Goal: Information Seeking & Learning: Compare options

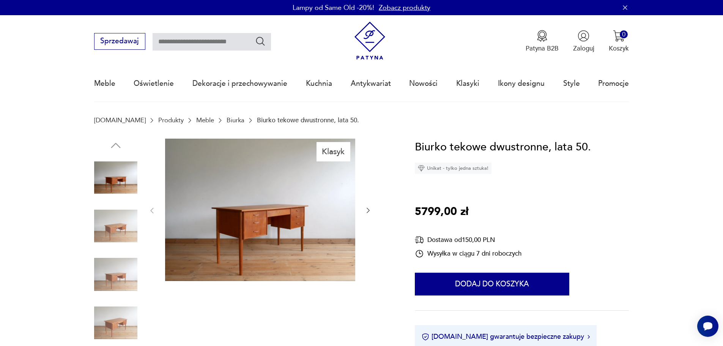
click at [227, 120] on link "Biurka" at bounding box center [236, 120] width 18 height 7
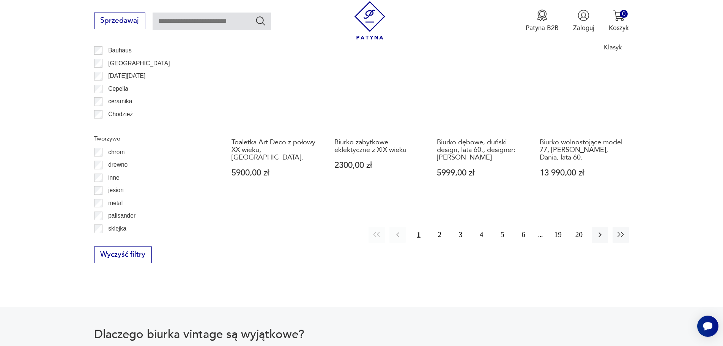
scroll to position [890, 0]
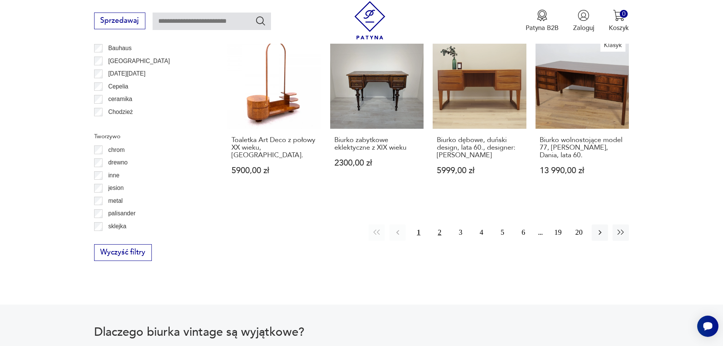
click at [438, 226] on button "2" at bounding box center [440, 232] width 16 height 16
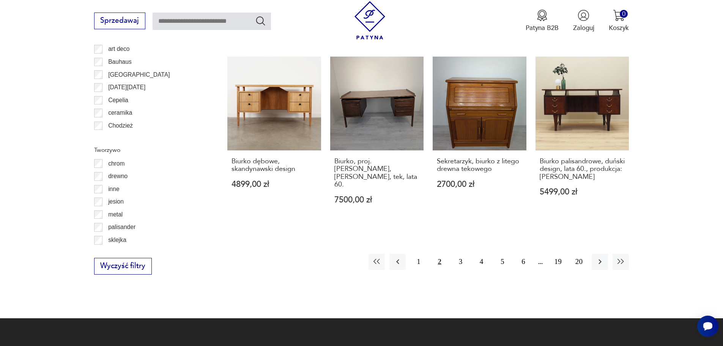
scroll to position [877, 0]
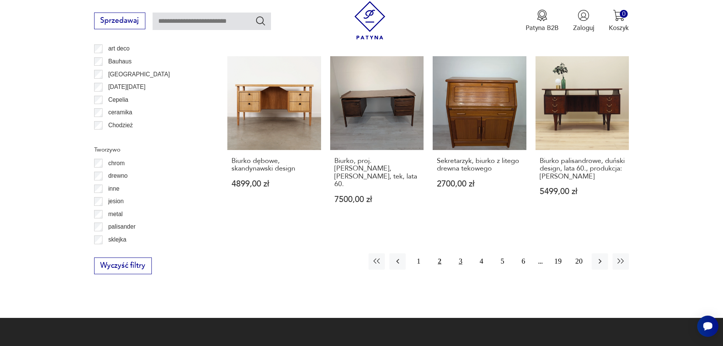
click at [459, 253] on button "3" at bounding box center [460, 261] width 16 height 16
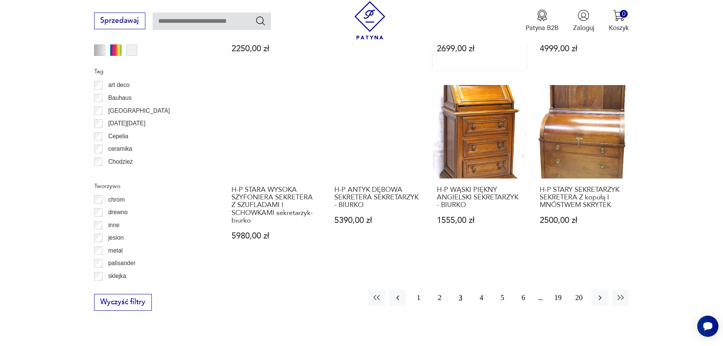
scroll to position [841, 0]
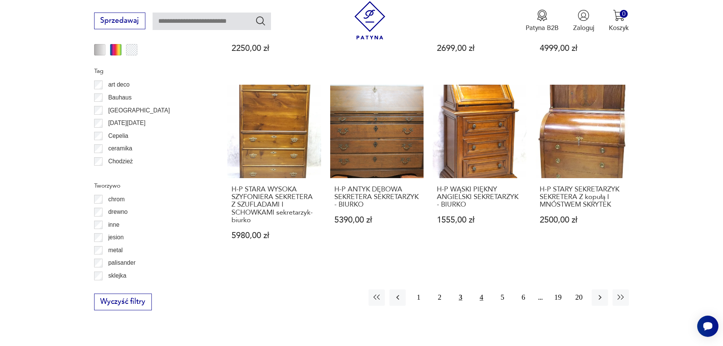
click at [482, 289] on button "4" at bounding box center [481, 297] width 16 height 16
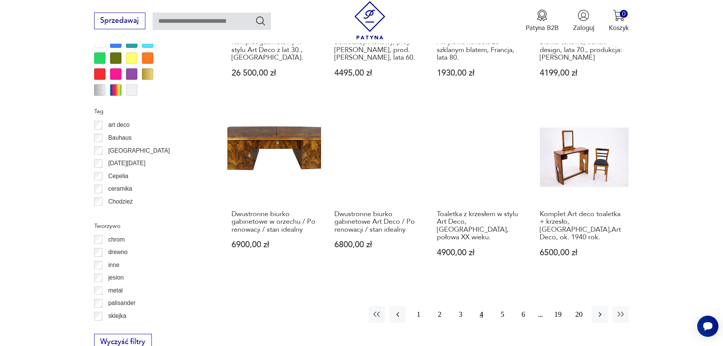
scroll to position [823, 0]
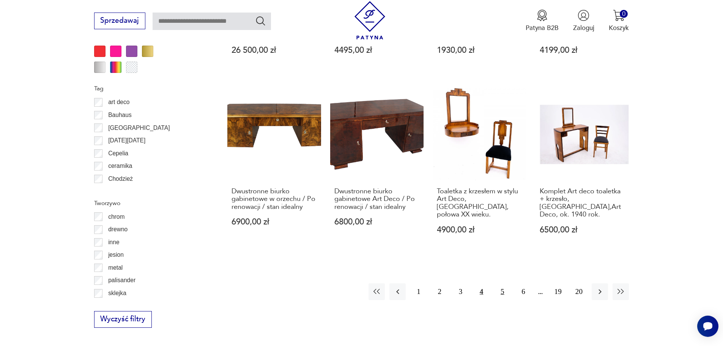
click at [500, 285] on button "5" at bounding box center [502, 291] width 16 height 16
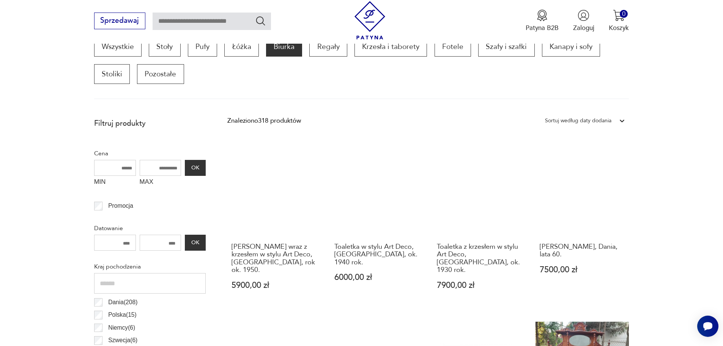
scroll to position [310, 0]
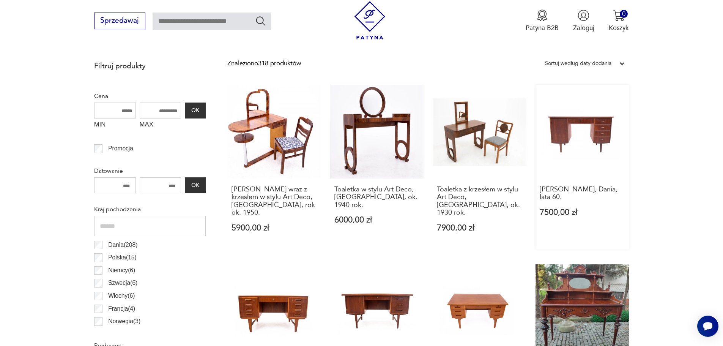
click at [591, 127] on link "[PERSON_NAME], Dania, lata 60. 7500,00 zł" at bounding box center [583, 167] width 94 height 165
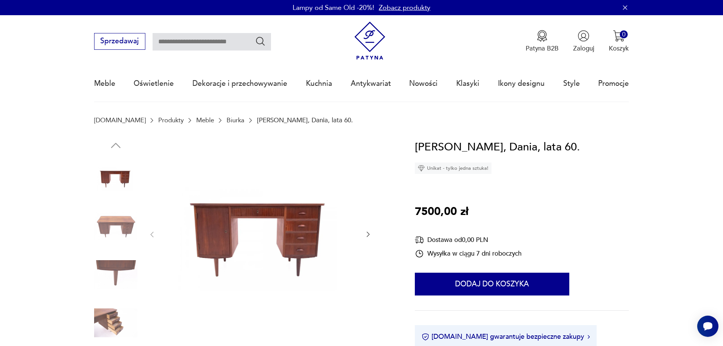
click at [126, 225] on img at bounding box center [115, 225] width 43 height 43
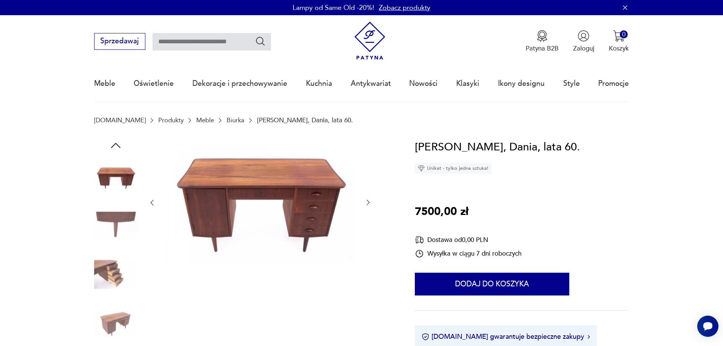
click at [123, 238] on img at bounding box center [115, 225] width 43 height 43
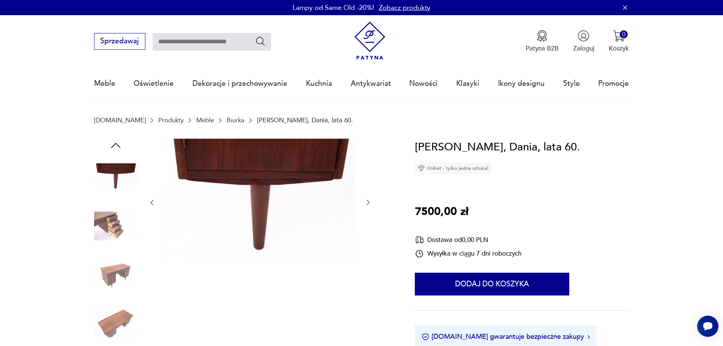
click at [116, 271] on img at bounding box center [115, 274] width 43 height 43
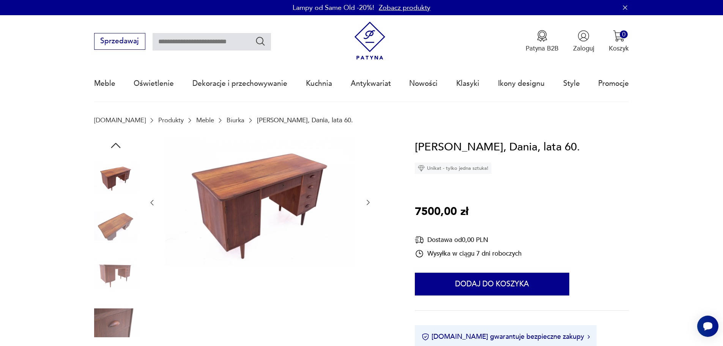
click at [112, 297] on div at bounding box center [115, 275] width 43 height 45
click at [113, 319] on img at bounding box center [115, 322] width 43 height 43
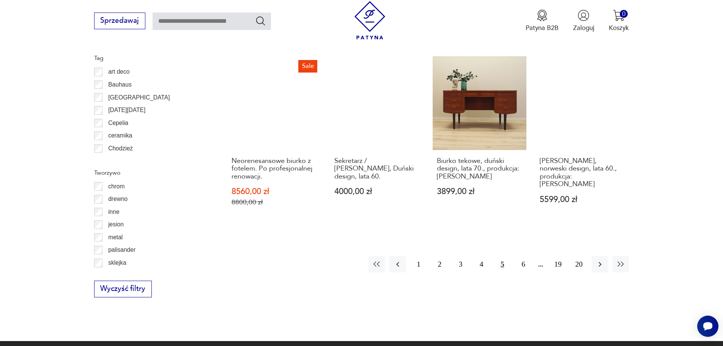
scroll to position [859, 0]
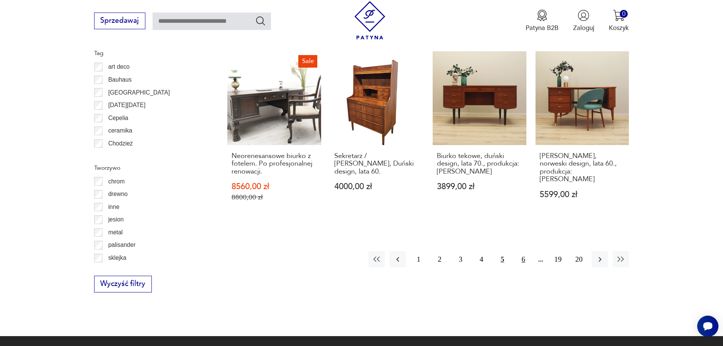
click at [524, 252] on button "6" at bounding box center [523, 259] width 16 height 16
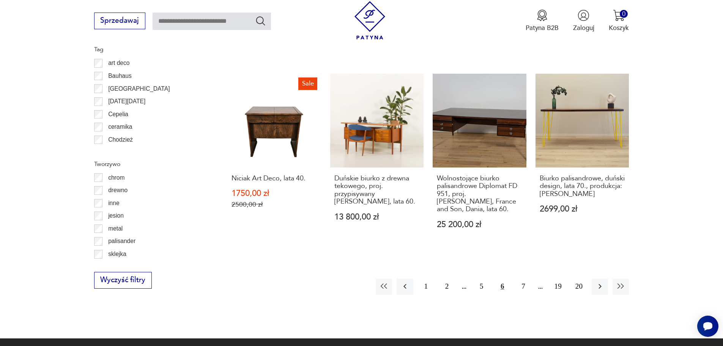
scroll to position [864, 0]
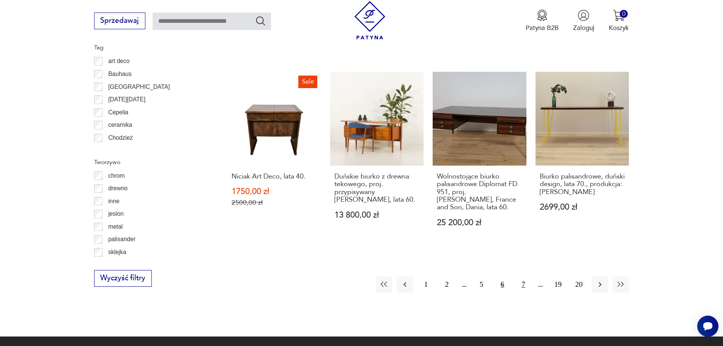
click at [525, 276] on button "7" at bounding box center [523, 284] width 16 height 16
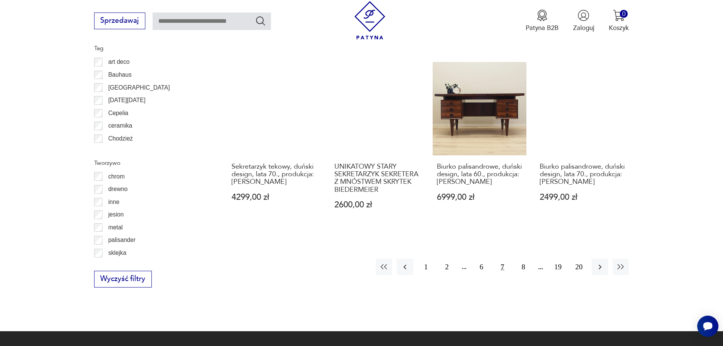
scroll to position [864, 0]
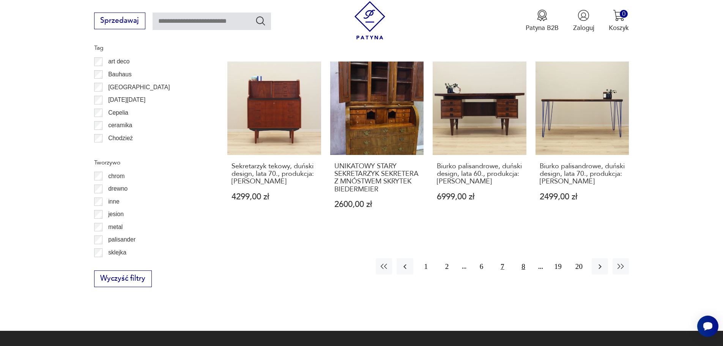
click at [524, 260] on button "8" at bounding box center [523, 266] width 16 height 16
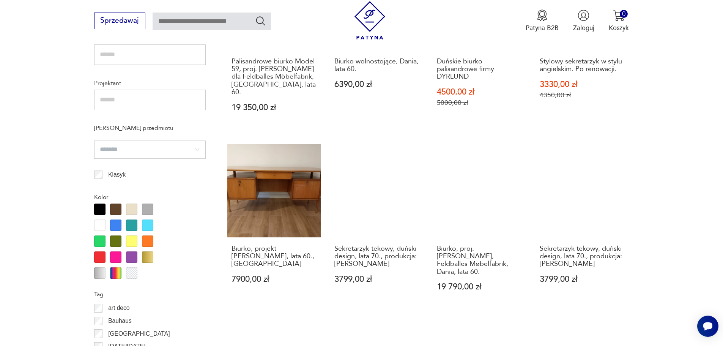
scroll to position [707, 0]
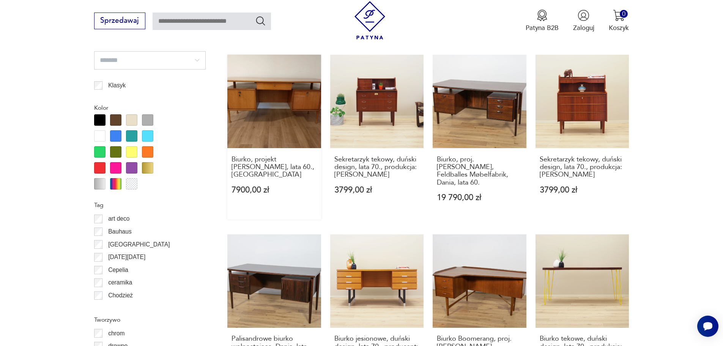
click at [288, 103] on link "Biurko, projekt [PERSON_NAME], lata 60., Polska 7900,00 zł" at bounding box center [274, 137] width 94 height 165
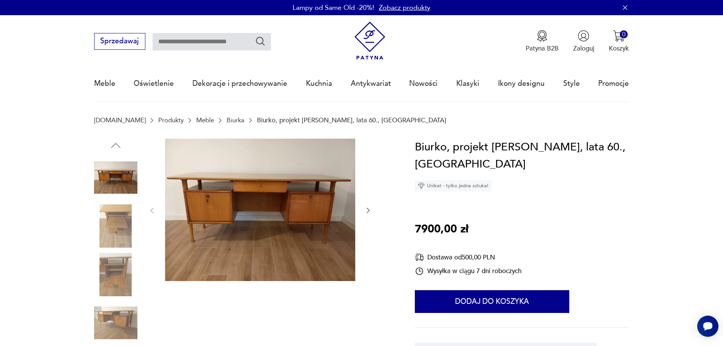
click at [117, 211] on img at bounding box center [115, 225] width 43 height 43
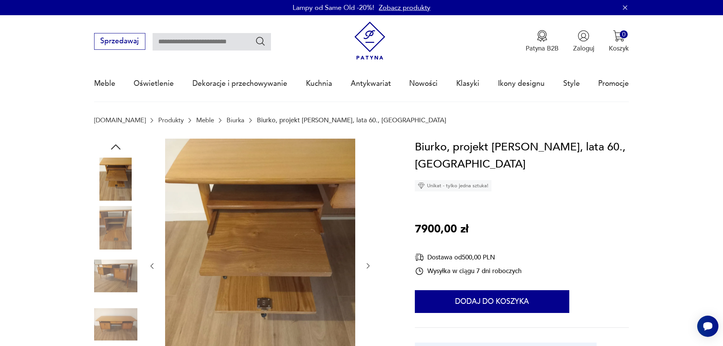
click at [129, 255] on img at bounding box center [115, 275] width 43 height 43
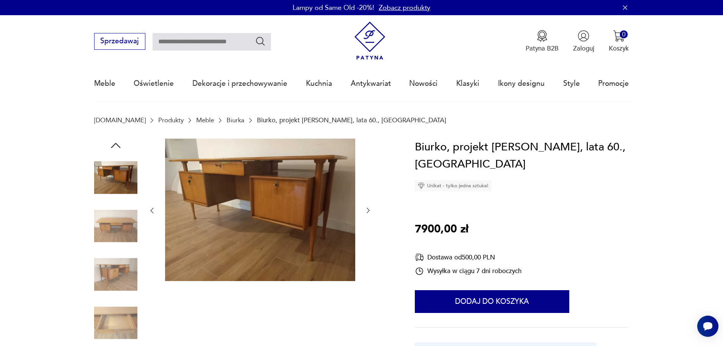
click at [125, 283] on img at bounding box center [115, 274] width 43 height 43
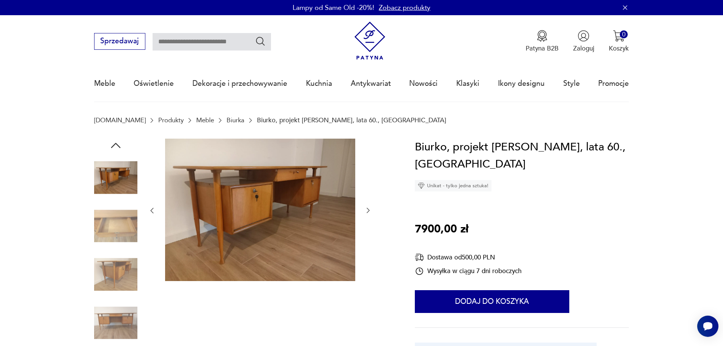
click at [123, 290] on img at bounding box center [115, 274] width 43 height 43
